Goal: Information Seeking & Learning: Find specific fact

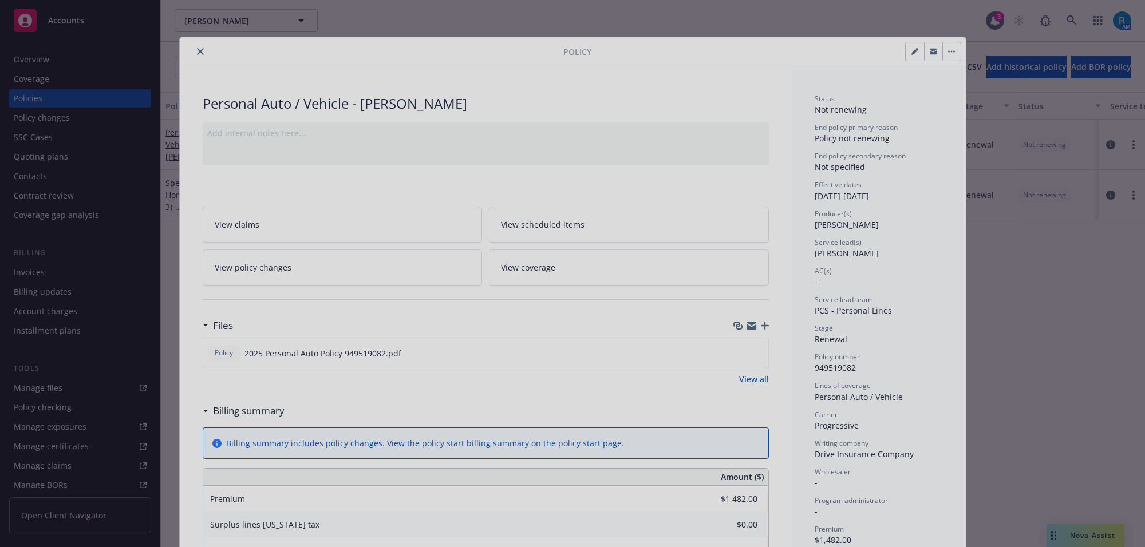
click at [193, 53] on div at bounding box center [572, 273] width 1145 height 547
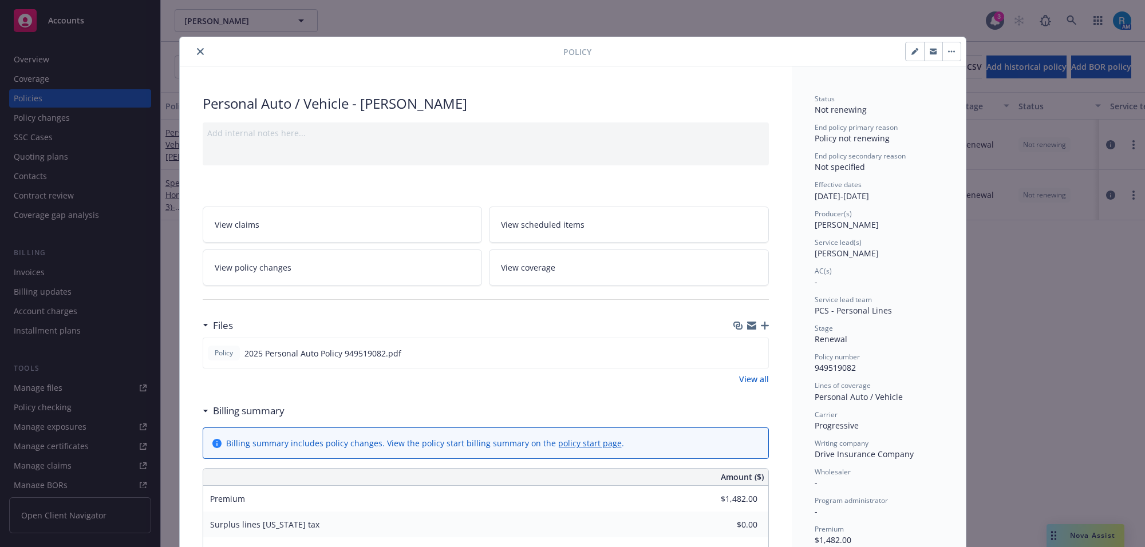
click at [197, 54] on icon "close" at bounding box center [200, 51] width 7 height 7
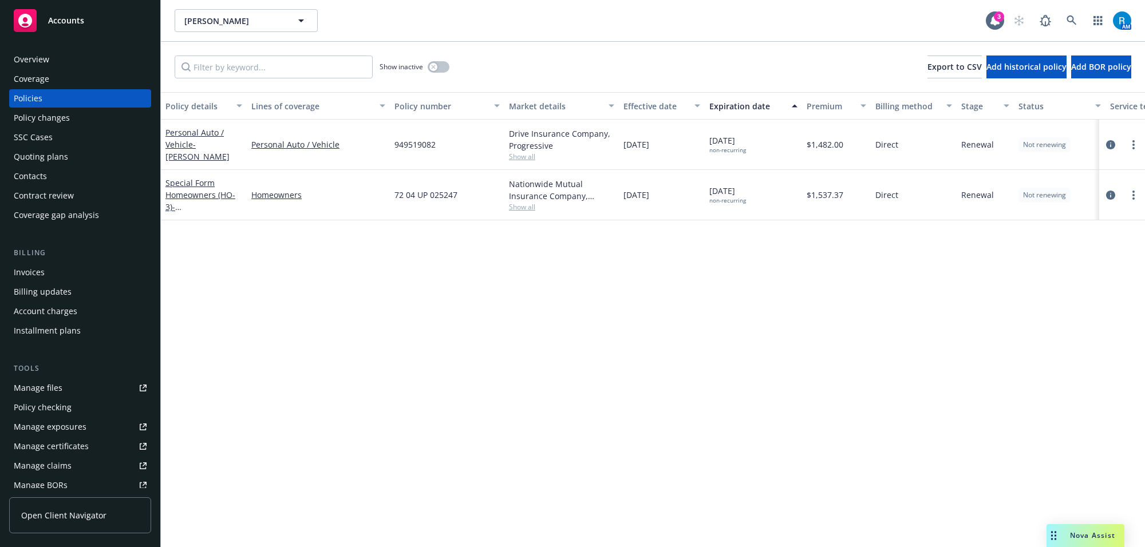
click at [36, 59] on div "Overview" at bounding box center [31, 59] width 35 height 18
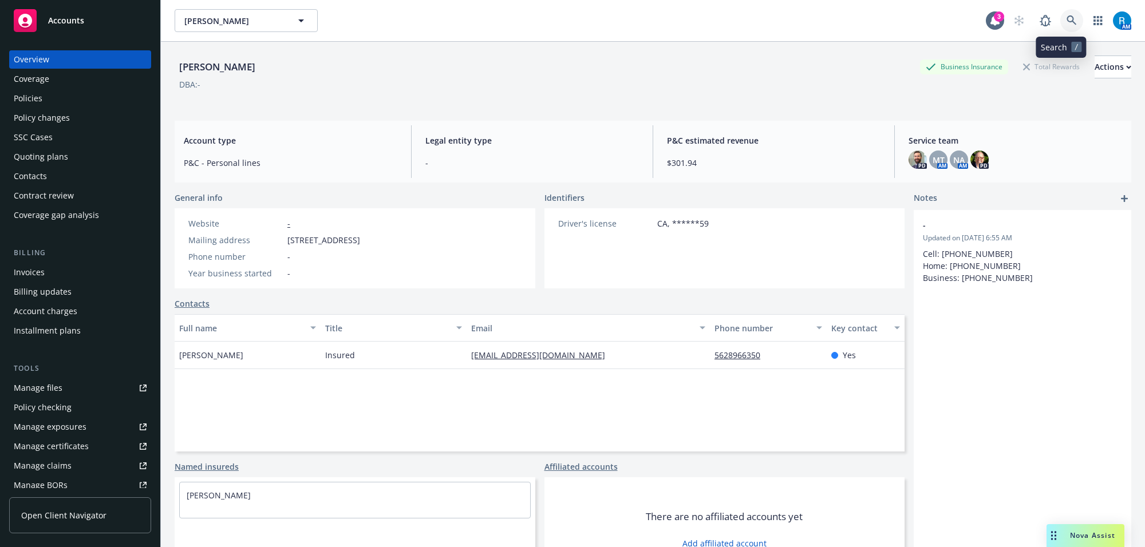
click at [1066, 22] on icon at bounding box center [1071, 20] width 10 height 10
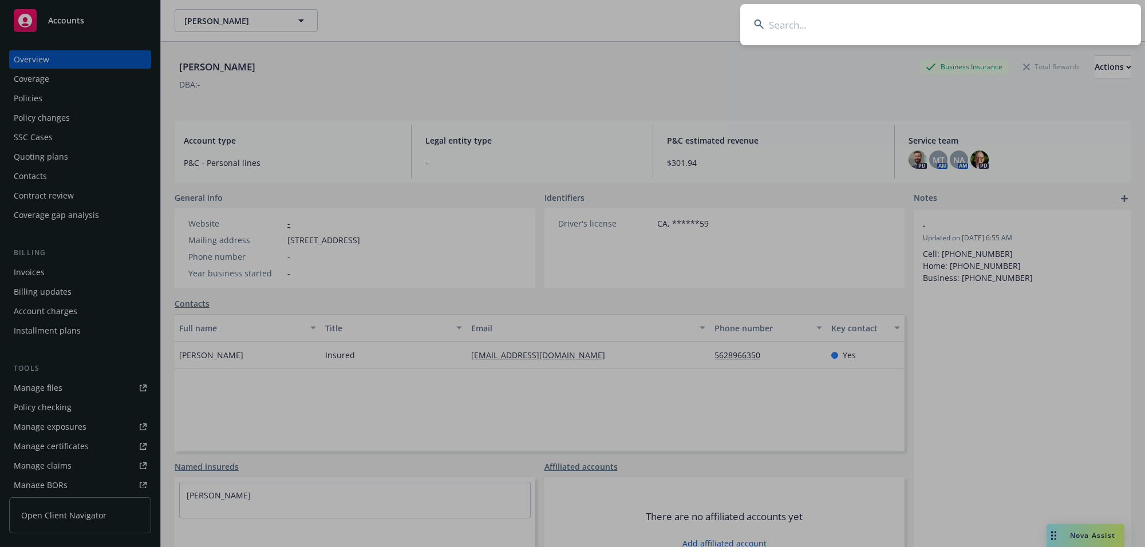
type input "[PERSON_NAME] [PERSON_NAME] and [PERSON_NAME]"
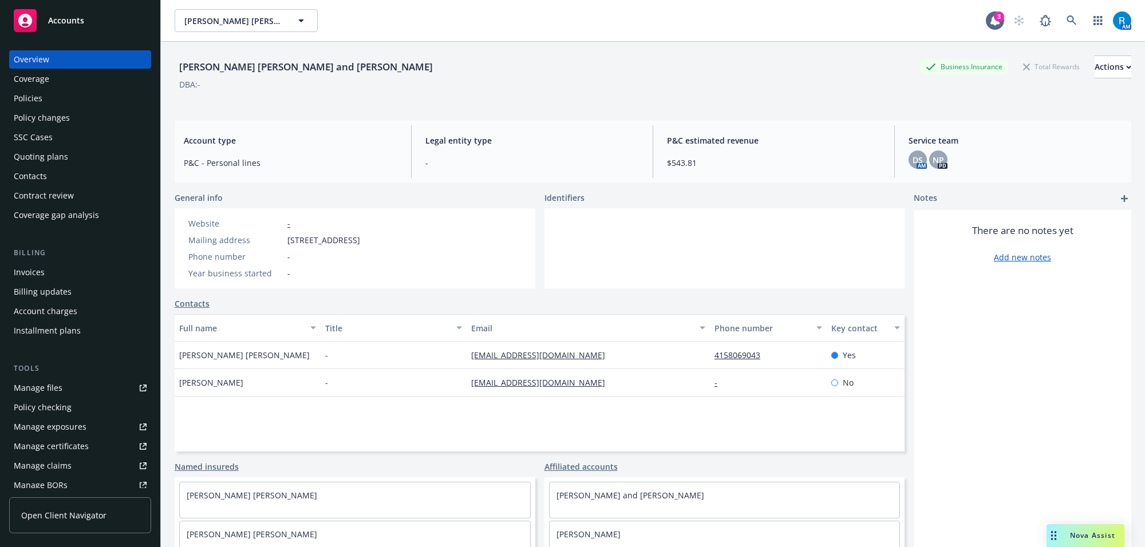
click at [43, 98] on div "Policies" at bounding box center [80, 98] width 133 height 18
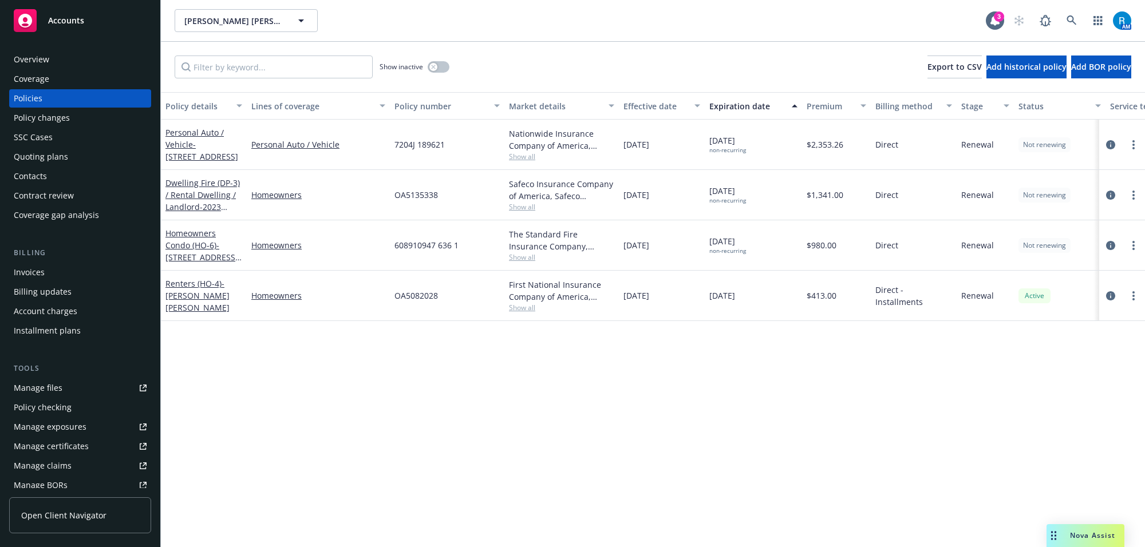
click at [419, 148] on span "7204J 189621" at bounding box center [419, 144] width 50 height 12
click at [418, 148] on span "7204J 189621" at bounding box center [419, 144] width 50 height 12
copy span "7204J 189621"
click at [1076, 25] on icon at bounding box center [1071, 20] width 10 height 10
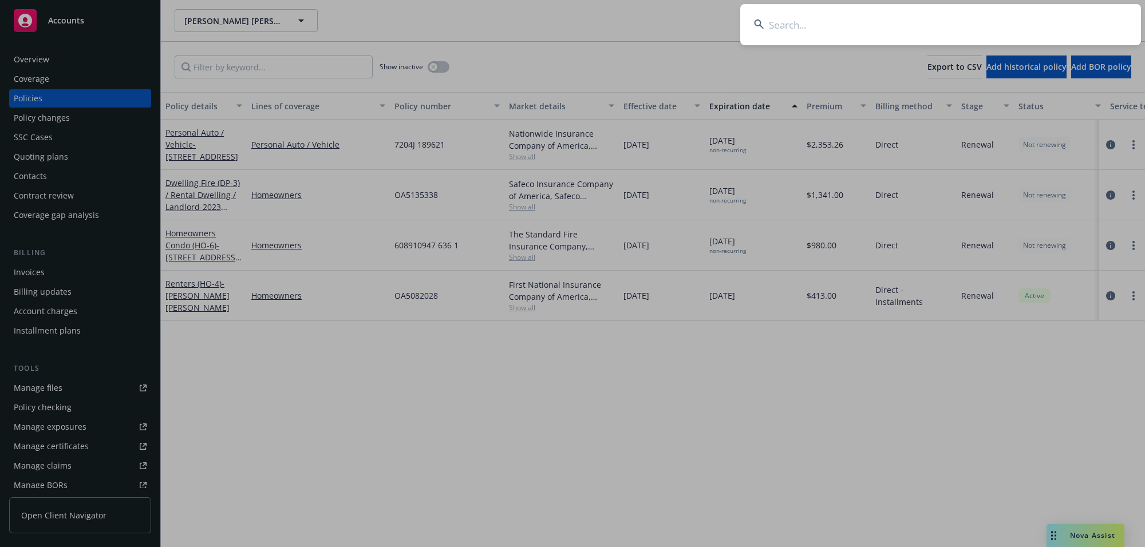
type input "[PERSON_NAME]"
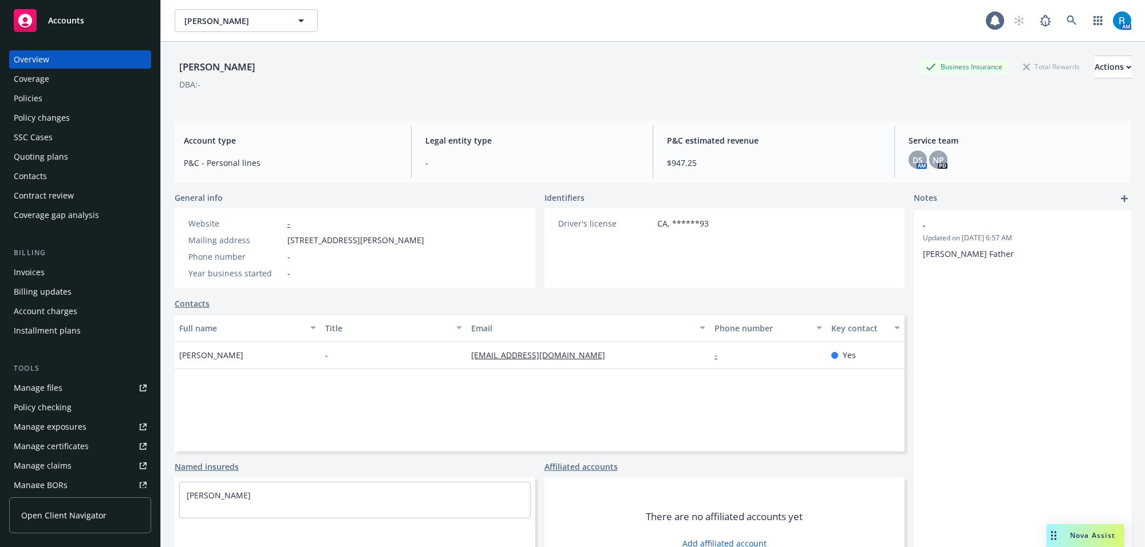
click at [64, 96] on div "Policies" at bounding box center [80, 98] width 133 height 18
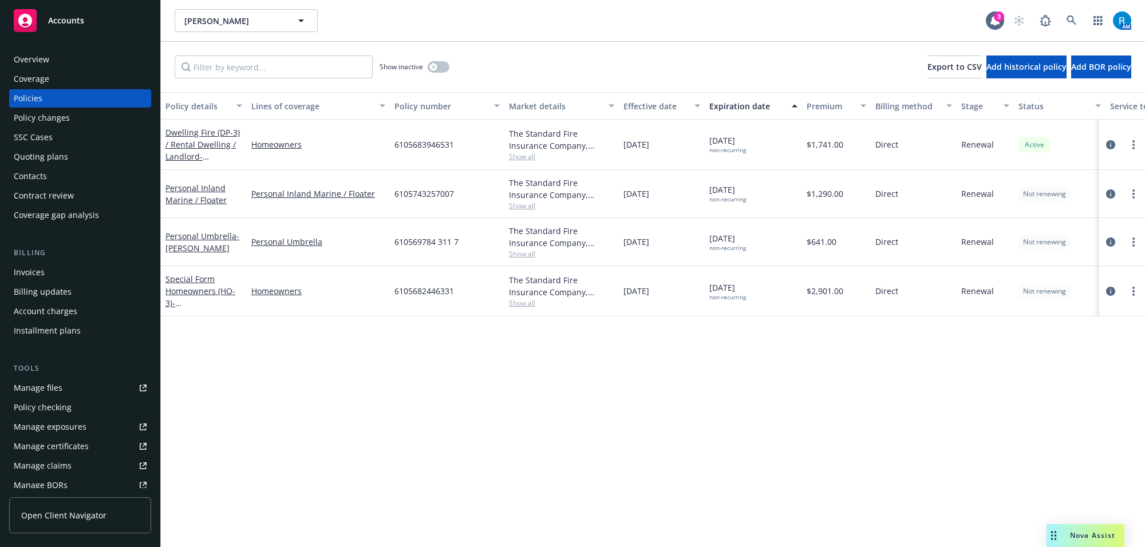
click at [421, 289] on span "6105682446331" at bounding box center [424, 291] width 60 height 12
copy span "6105682446331"
click at [1059, 14] on div "AM" at bounding box center [1069, 20] width 124 height 23
click at [1063, 14] on link at bounding box center [1071, 20] width 23 height 23
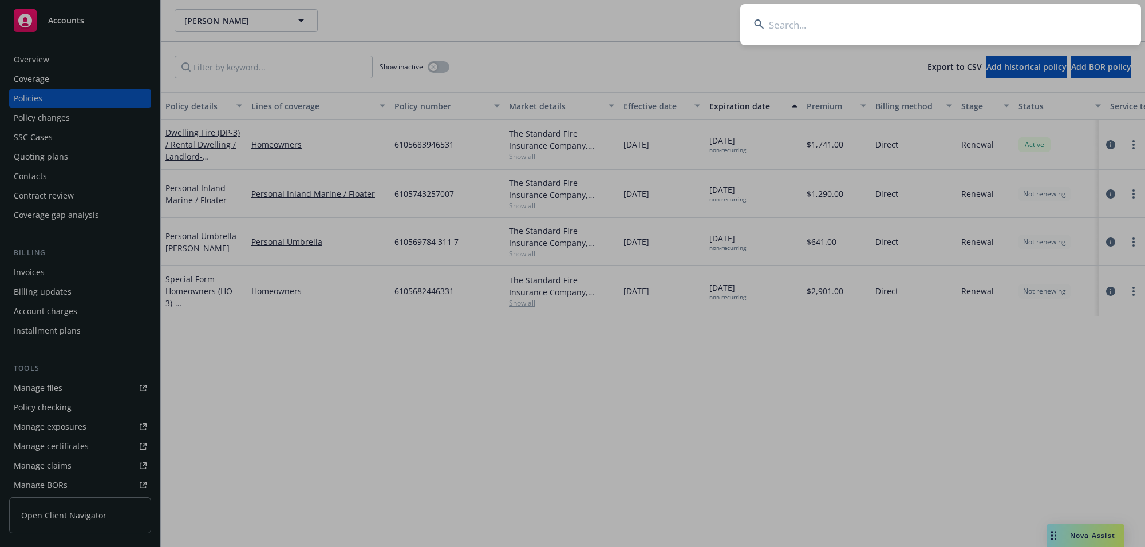
type input "[PERSON_NAME]"
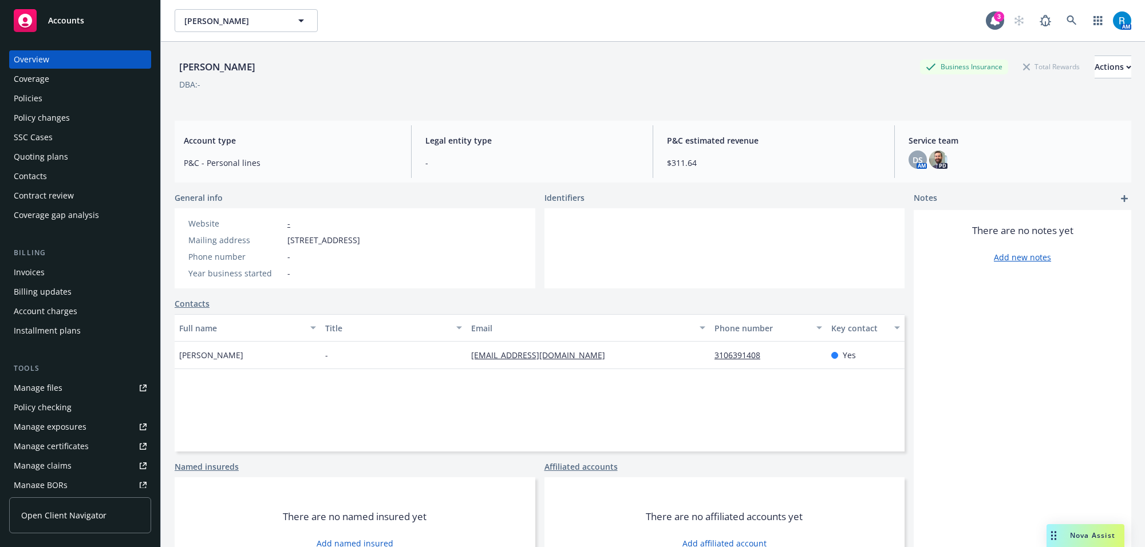
click at [31, 99] on div "Policies" at bounding box center [28, 98] width 29 height 18
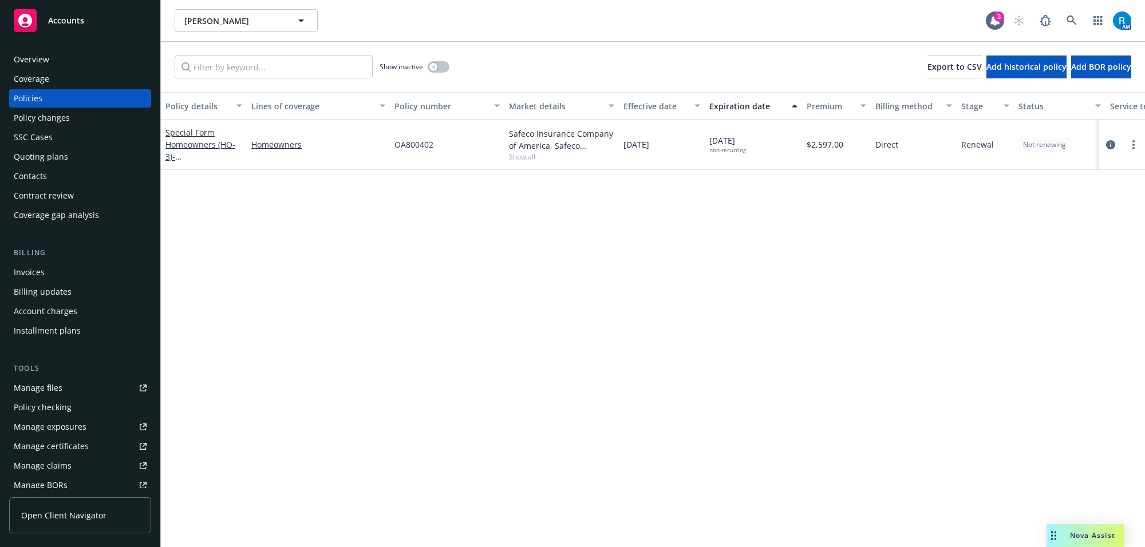
click at [396, 151] on div "OA800402" at bounding box center [447, 145] width 114 height 50
copy span "OA800402"
click at [1068, 15] on icon at bounding box center [1071, 20] width 10 height 10
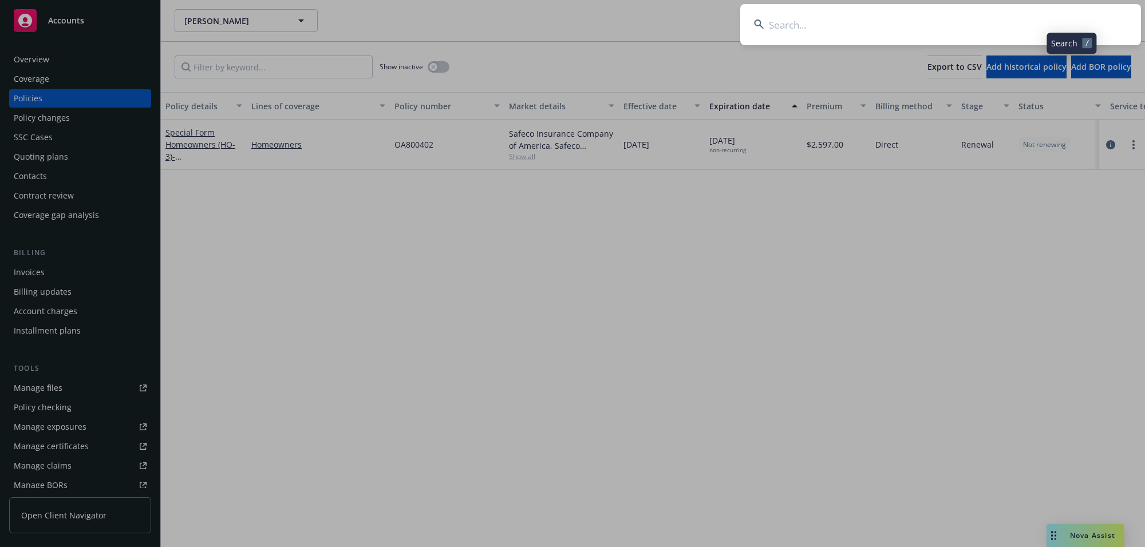
type input "[PERSON_NAME]"
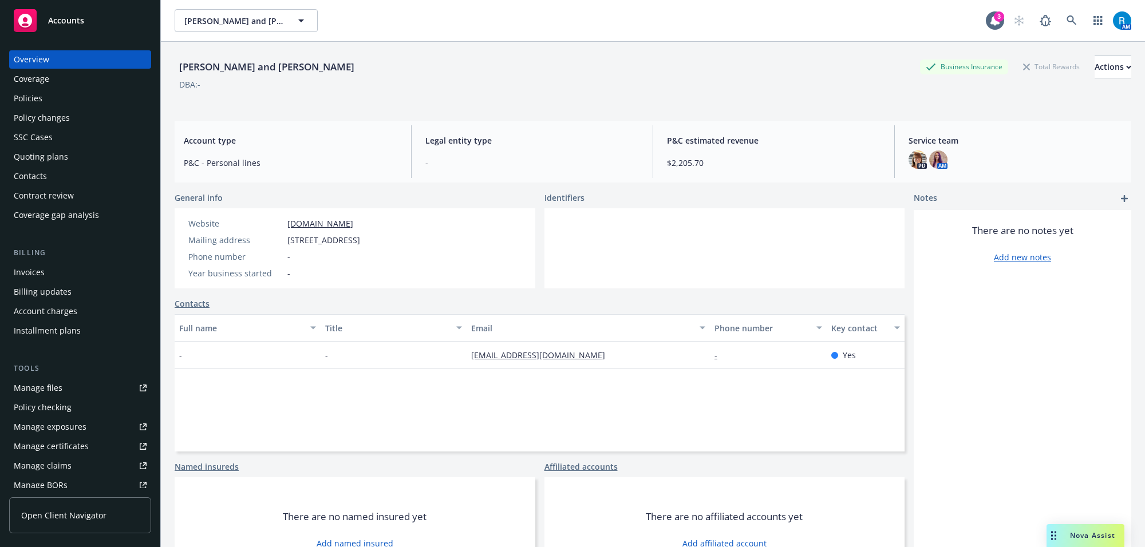
click at [57, 102] on div "Policies" at bounding box center [80, 98] width 133 height 18
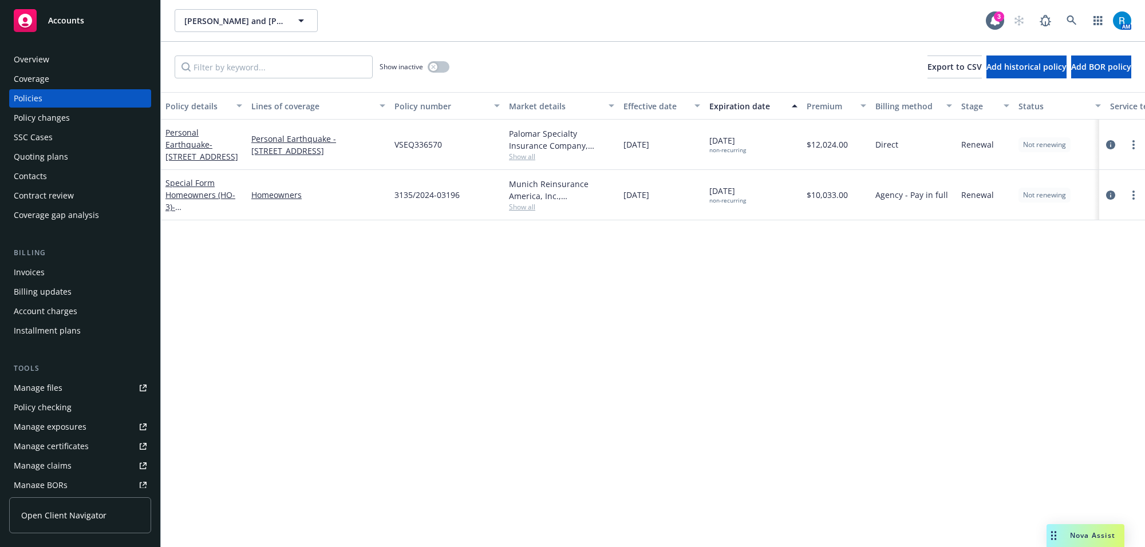
click at [31, 61] on div "Overview" at bounding box center [31, 59] width 35 height 18
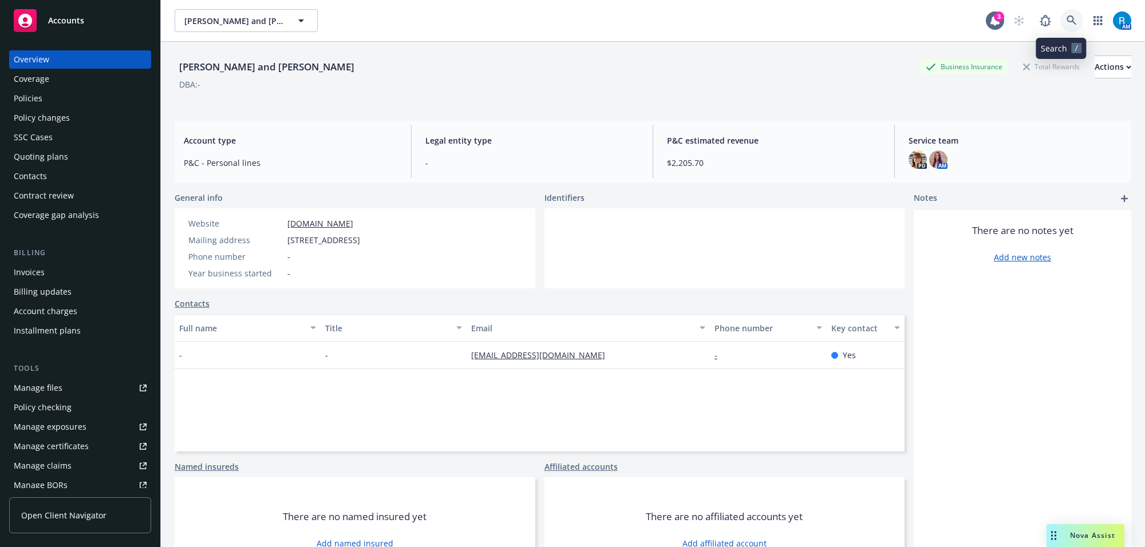
click at [1066, 19] on icon at bounding box center [1071, 20] width 10 height 10
drag, startPoint x: 173, startPoint y: 66, endPoint x: 333, endPoint y: 70, distance: 160.3
click at [330, 70] on div "[PERSON_NAME] and [PERSON_NAME] Business Insurance Total Rewards Actions DBA: -…" at bounding box center [653, 315] width 984 height 547
click at [418, 84] on div "DBA: -" at bounding box center [653, 84] width 956 height 12
click at [66, 116] on div "Policy changes" at bounding box center [42, 118] width 56 height 18
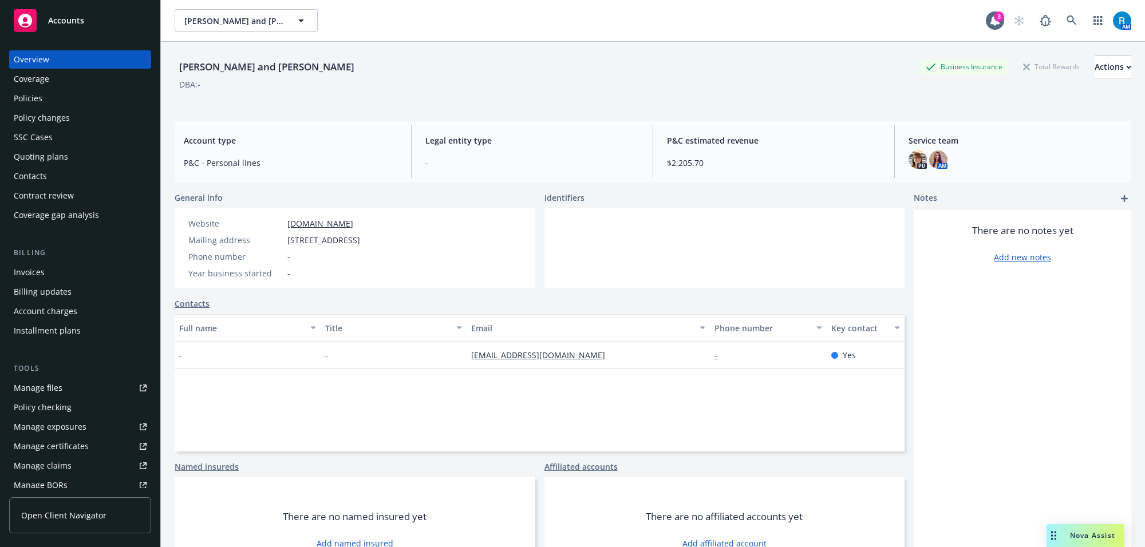
click at [61, 102] on div "Policies" at bounding box center [80, 98] width 133 height 18
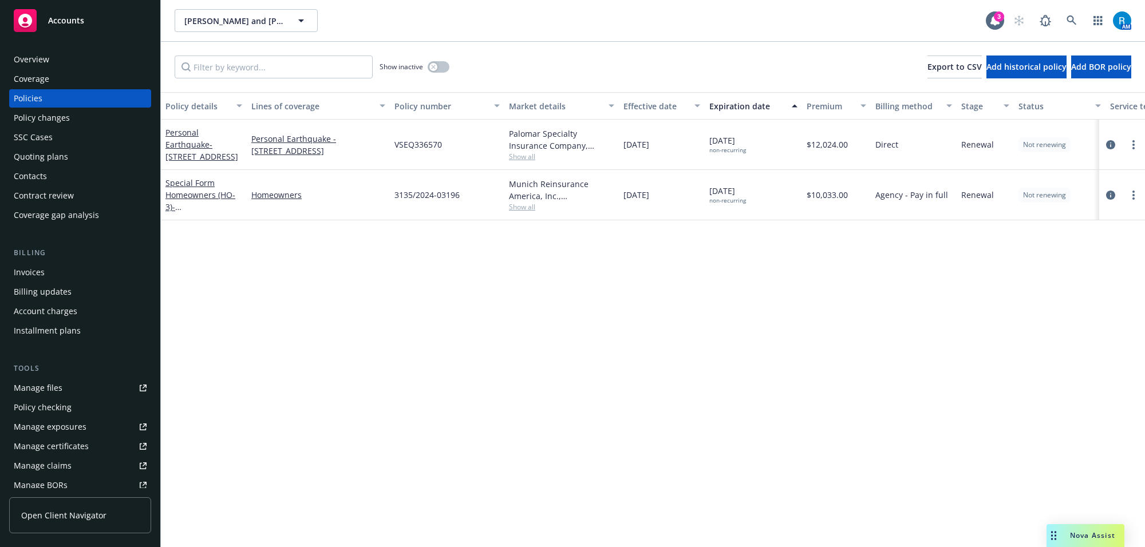
click at [84, 69] on div "Overview Coverage Policies Policy changes SSC Cases Quoting plans Contacts Cont…" at bounding box center [80, 137] width 142 height 174
click at [73, 67] on div "Overview" at bounding box center [80, 59] width 133 height 18
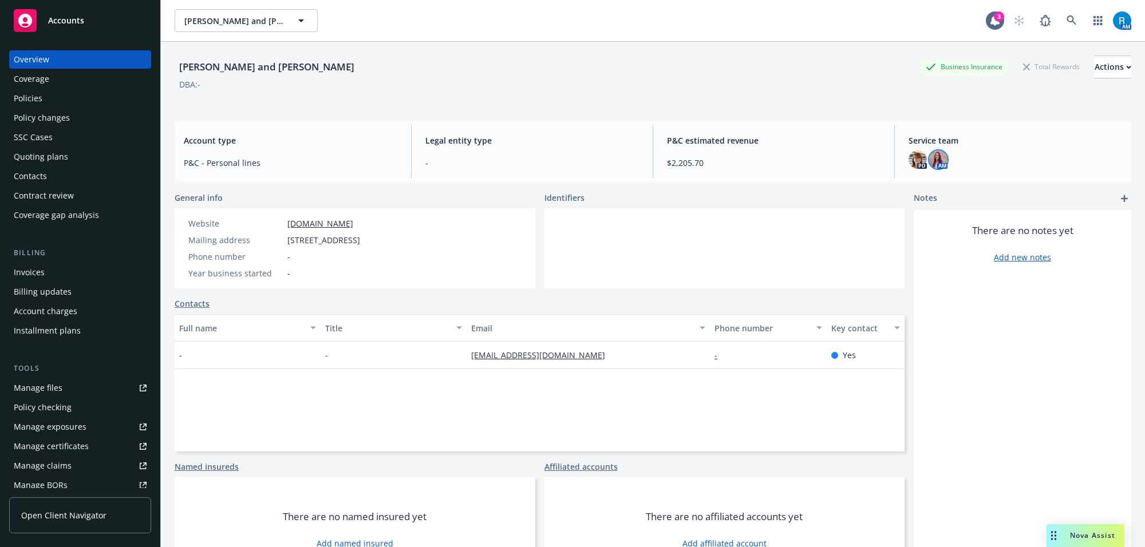
click at [931, 162] on img at bounding box center [938, 160] width 18 height 18
drag, startPoint x: 811, startPoint y: 125, endPoint x: 255, endPoint y: 108, distance: 556.5
click at [809, 124] on div "Account type P&C - Personal lines Legal entity type - P&C estimated revenue $2,…" at bounding box center [653, 152] width 956 height 62
click at [930, 161] on img at bounding box center [938, 160] width 18 height 18
click at [833, 110] on div "[PERSON_NAME] and [PERSON_NAME] Business Insurance Total Rewards Actions DBA: -" at bounding box center [653, 77] width 956 height 70
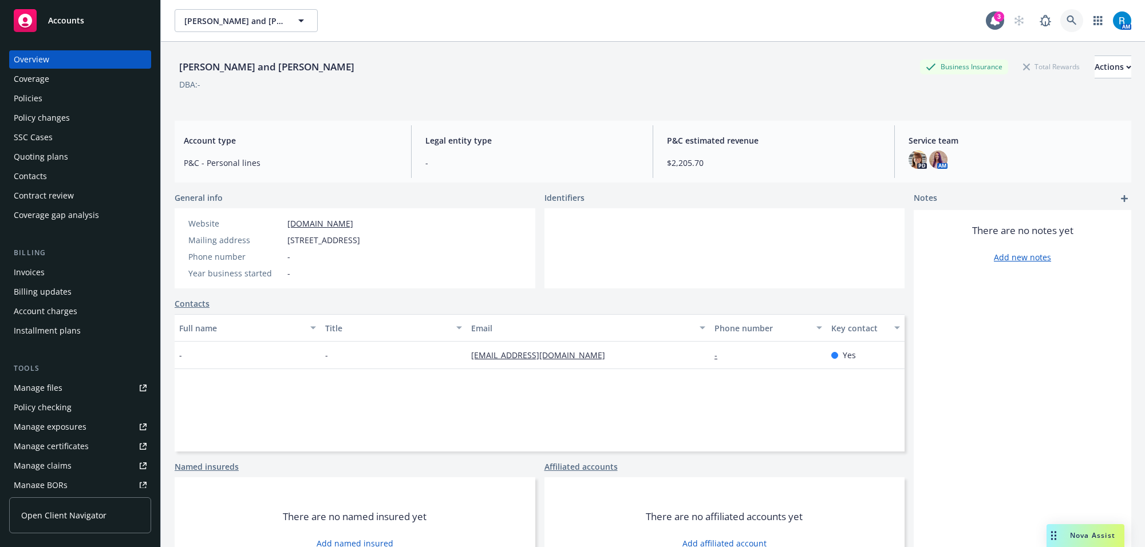
click at [1066, 22] on icon at bounding box center [1071, 20] width 10 height 10
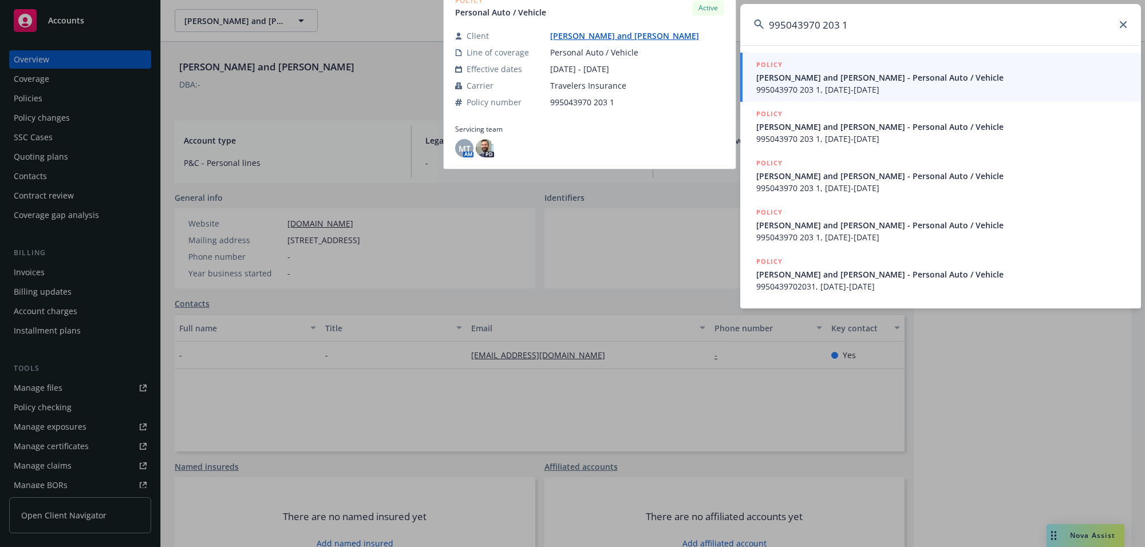
type input "995043970 203 1"
click at [853, 87] on span "995043970 203 1, [DATE]-[DATE]" at bounding box center [941, 90] width 371 height 12
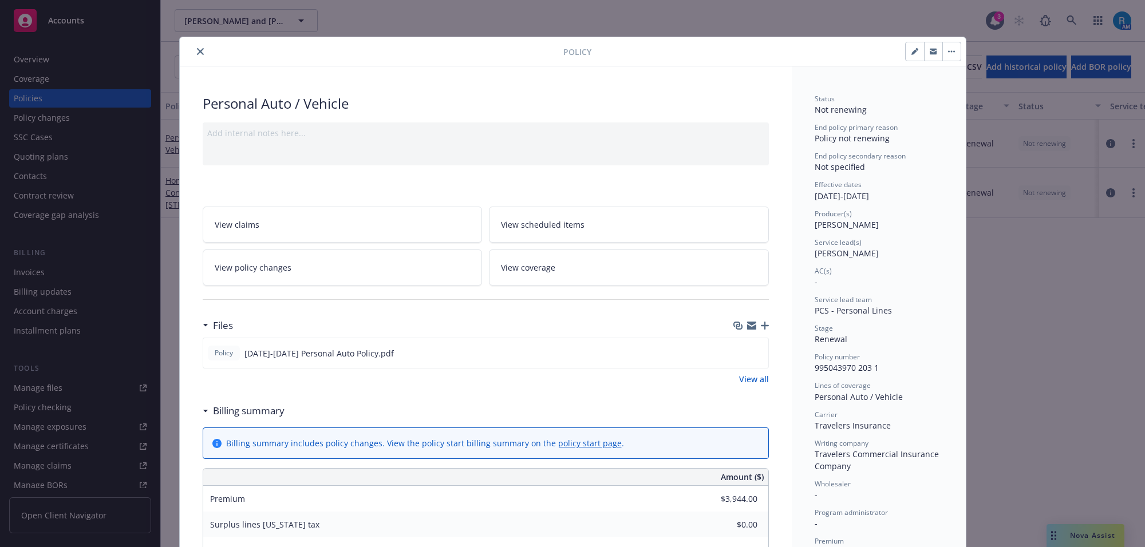
click at [199, 47] on button "close" at bounding box center [200, 52] width 14 height 14
